Goal: Task Accomplishment & Management: Use online tool/utility

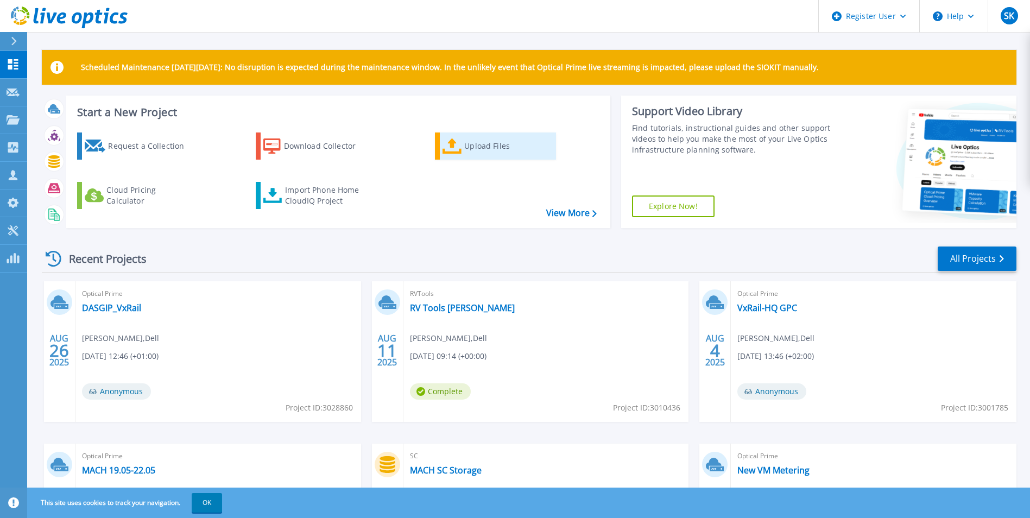
click at [486, 144] on div "Upload Files" at bounding box center [507, 146] width 87 height 22
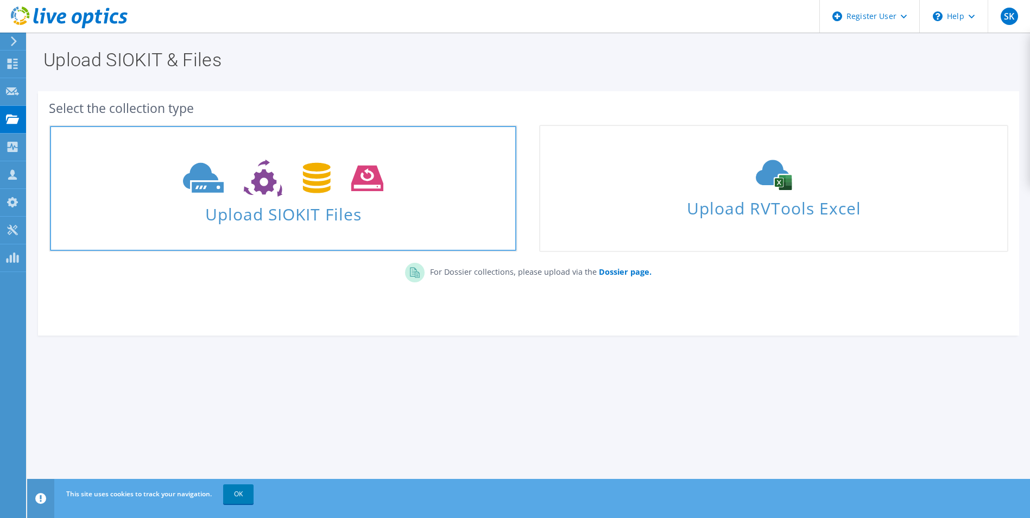
click at [384, 160] on span at bounding box center [283, 177] width 466 height 46
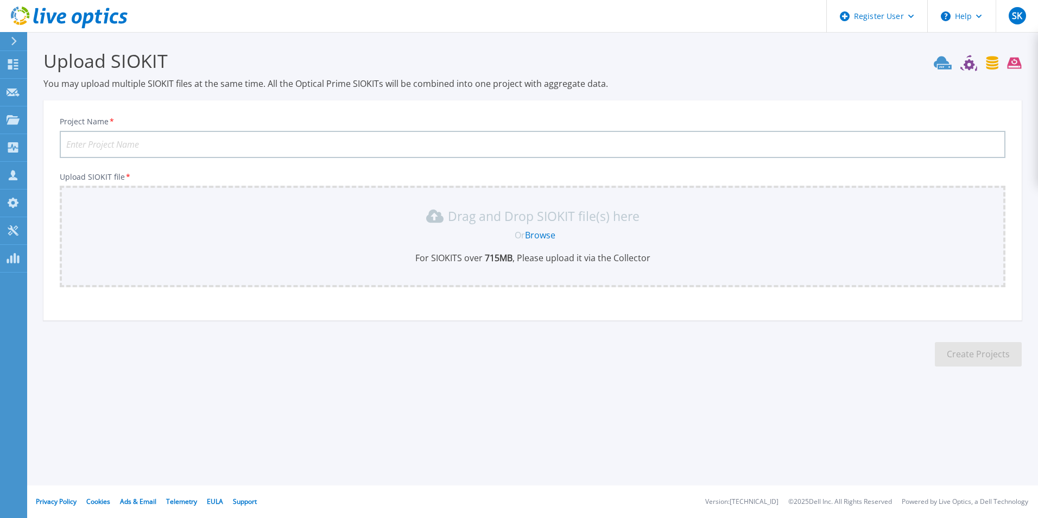
click at [650, 246] on div "Drag and Drop SIOKIT file(s) here Or Browse For SIOKITS over 715 MB , Please up…" at bounding box center [532, 235] width 933 height 56
click at [535, 236] on link "Browse" at bounding box center [540, 235] width 30 height 12
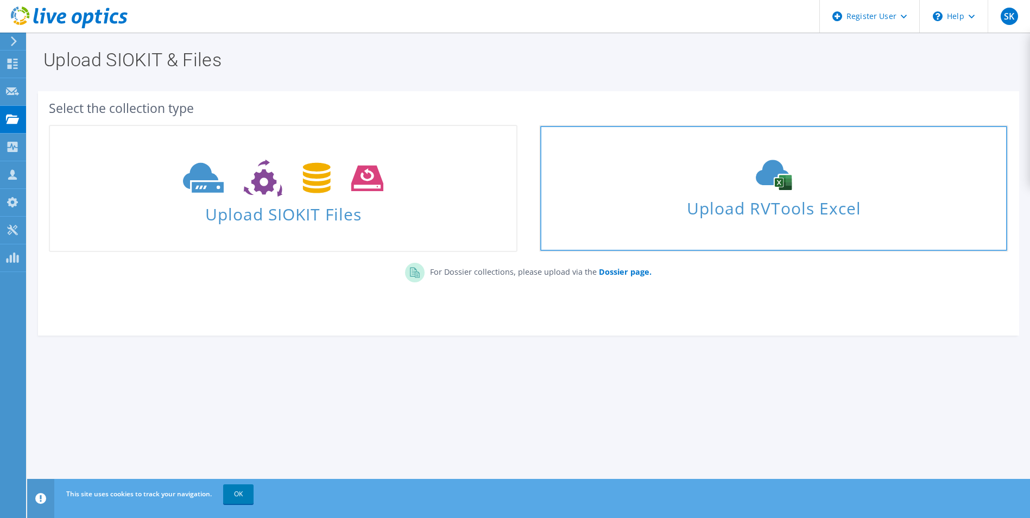
click at [787, 211] on span "Upload RVTools Excel" at bounding box center [773, 205] width 466 height 23
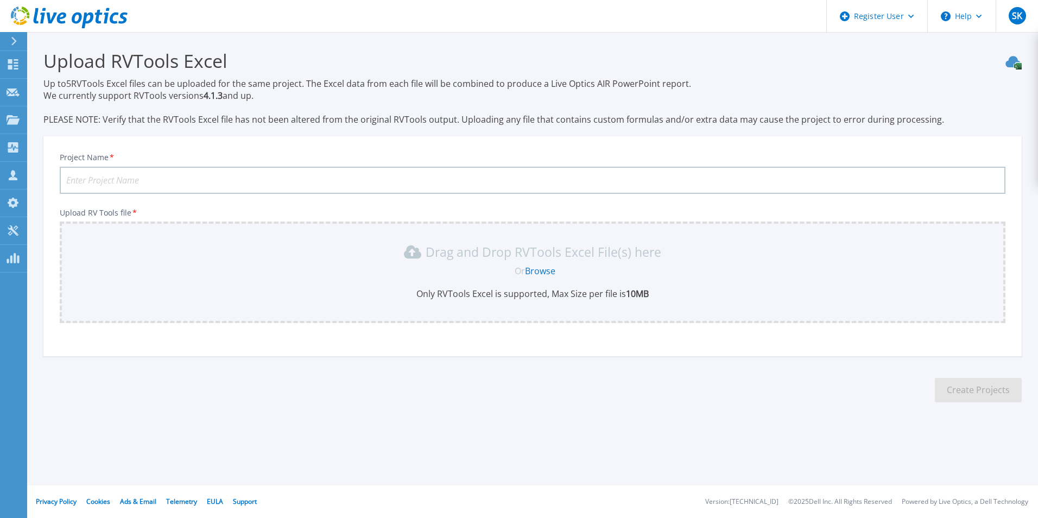
click at [30, 10] on icon at bounding box center [69, 18] width 117 height 22
